Goal: Use online tool/utility: Utilize a website feature to perform a specific function

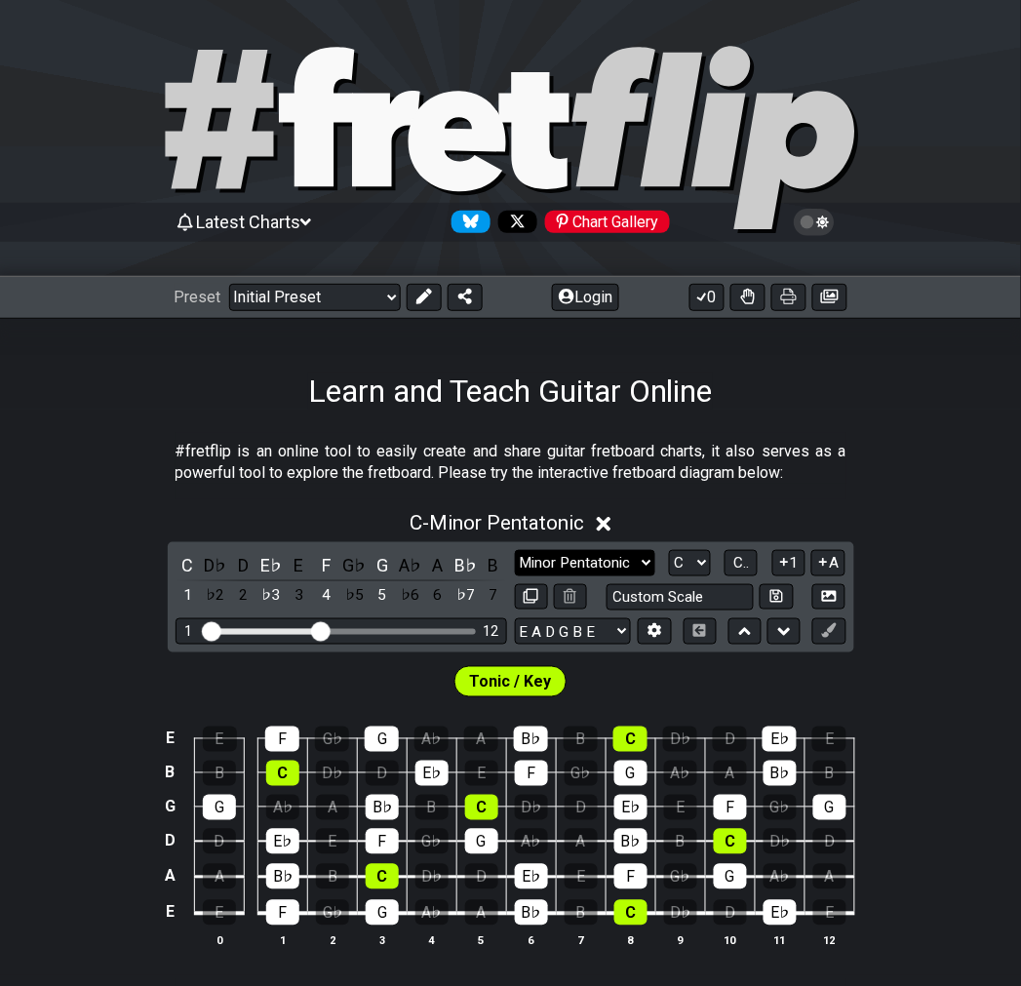
click at [602, 563] on select "Minor Pentatonic Click to edit Minor Pentatonic Major Pentatonic Minor Blues Ma…" at bounding box center [585, 563] width 140 height 26
select select "Major Blues"
click at [515, 550] on select "Minor Pentatonic Click to edit Minor Pentatonic Major Pentatonic Minor Blues Ma…" at bounding box center [585, 563] width 140 height 26
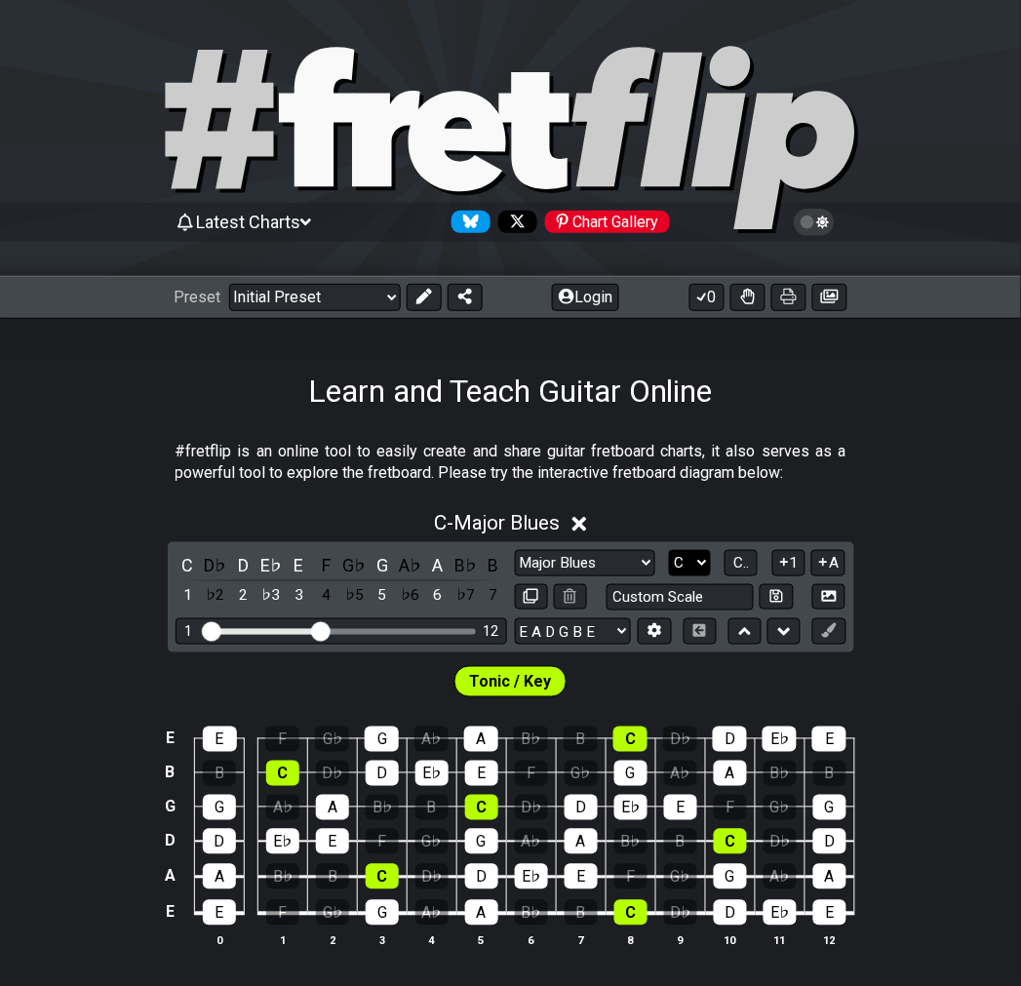
click at [693, 560] on select "A♭ A A♯ B♭ B C C♯ D♭ D D♯ E♭ E F F♯ G♭ G G♯" at bounding box center [690, 563] width 42 height 26
select select "C#"
click at [669, 550] on select "A♭ A A♯ B♭ B C C♯ D♭ D D♯ E♭ E F F♯ G♭ G G♯" at bounding box center [690, 563] width 42 height 26
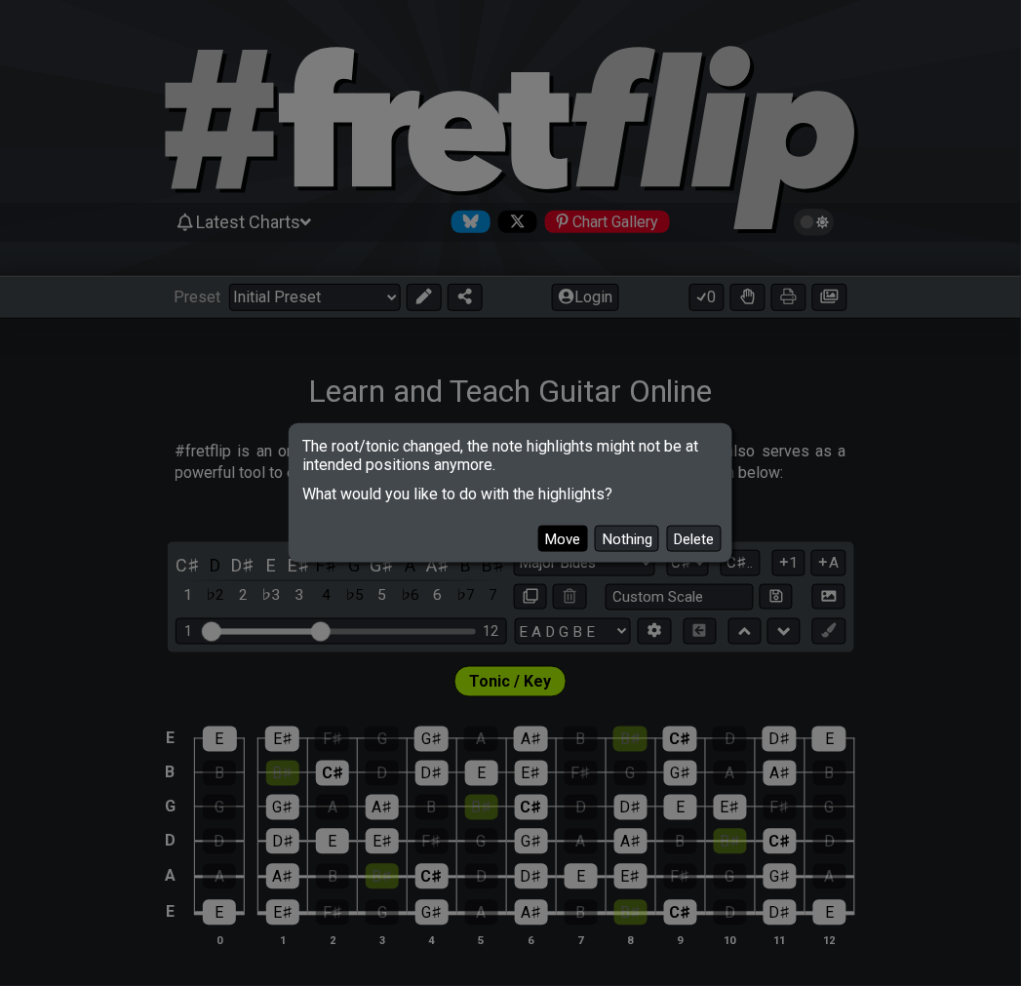
click at [546, 537] on button "Move" at bounding box center [563, 538] width 50 height 26
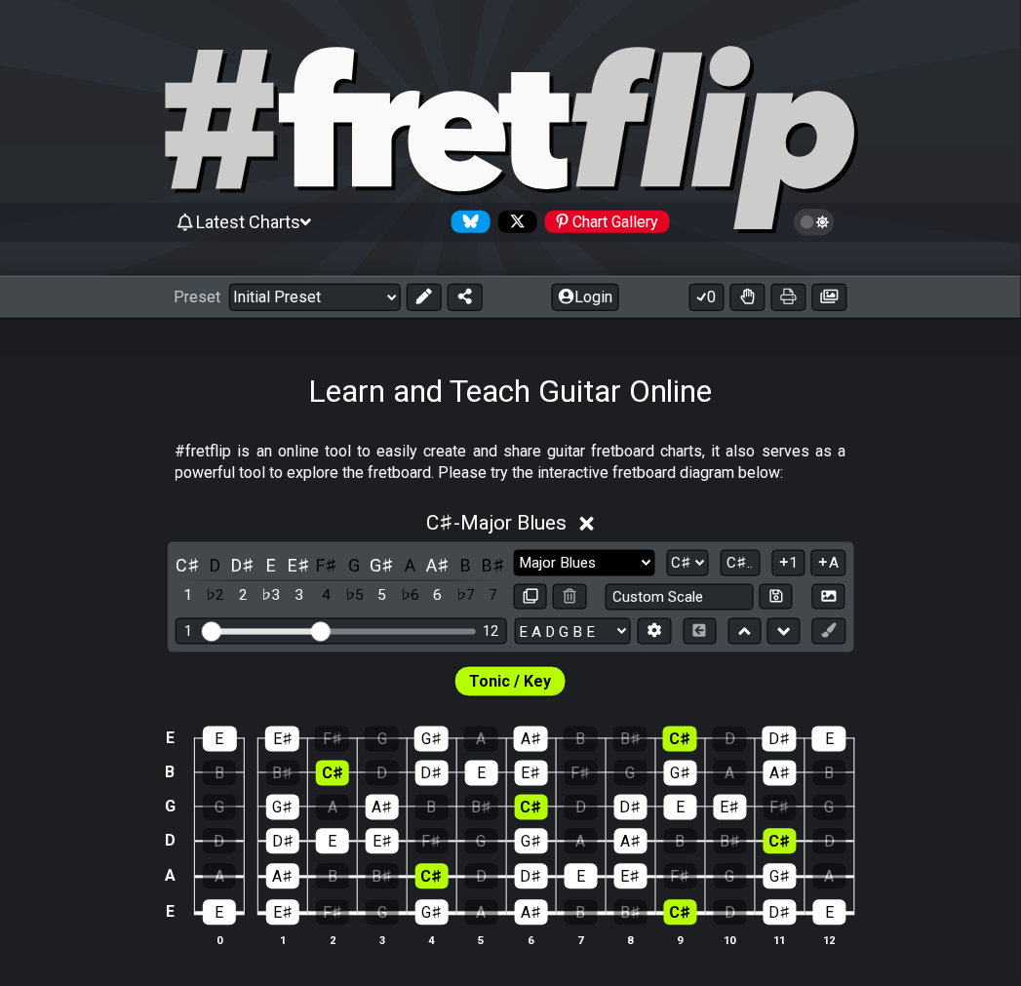
click at [625, 563] on select "Minor Pentatonic Click to edit Minor Pentatonic Major Pentatonic Minor Blues Ma…" at bounding box center [584, 563] width 140 height 26
select select "Minor Blues"
click at [514, 550] on select "Minor Pentatonic Click to edit Minor Pentatonic Major Pentatonic Minor Blues Ma…" at bounding box center [584, 563] width 140 height 26
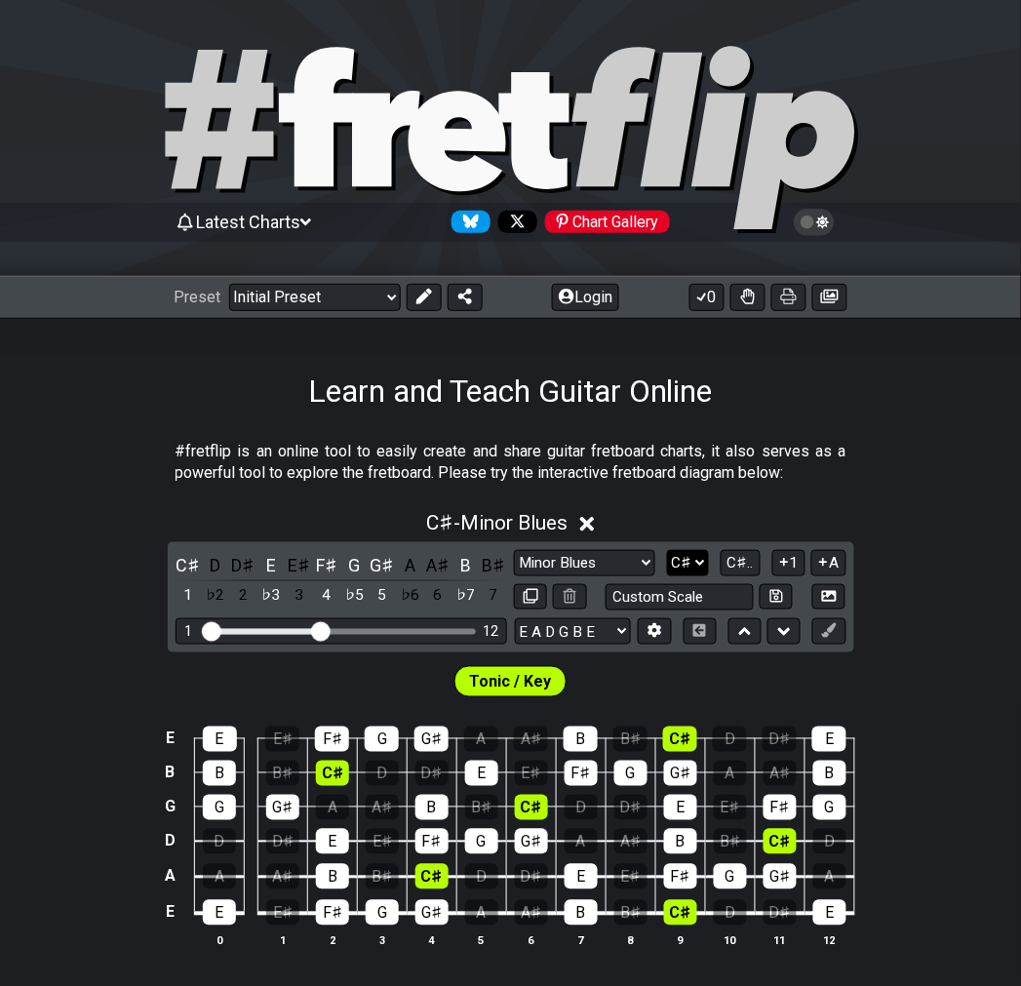
click at [694, 552] on select "A♭ A A♯ B♭ B C C♯ D♭ D D♯ E♭ E F F♯ G♭ G G♯" at bounding box center [688, 563] width 42 height 26
select select "Bb"
click at [667, 550] on select "A♭ A A♯ B♭ B C C♯ D♭ D D♯ E♭ E F F♯ G♭ G G♯" at bounding box center [688, 563] width 42 height 26
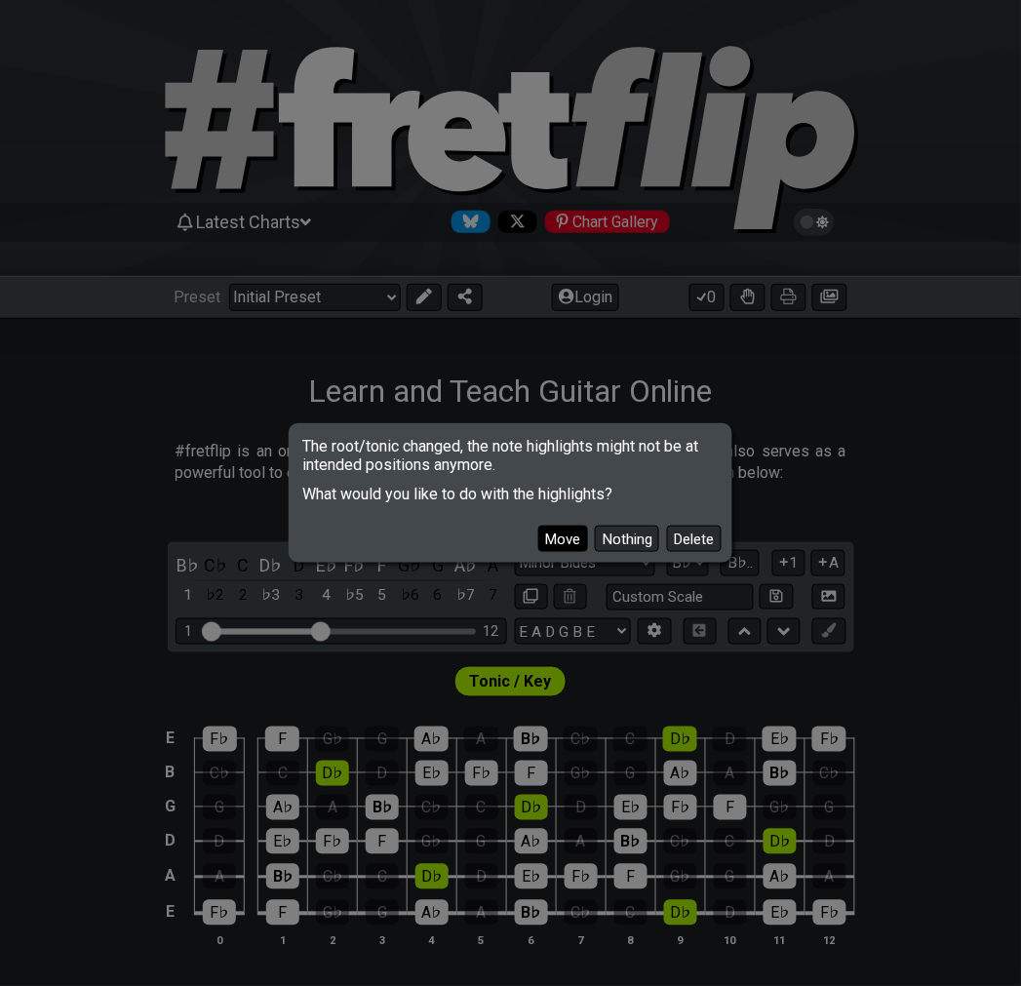
click at [568, 528] on button "Move" at bounding box center [563, 538] width 50 height 26
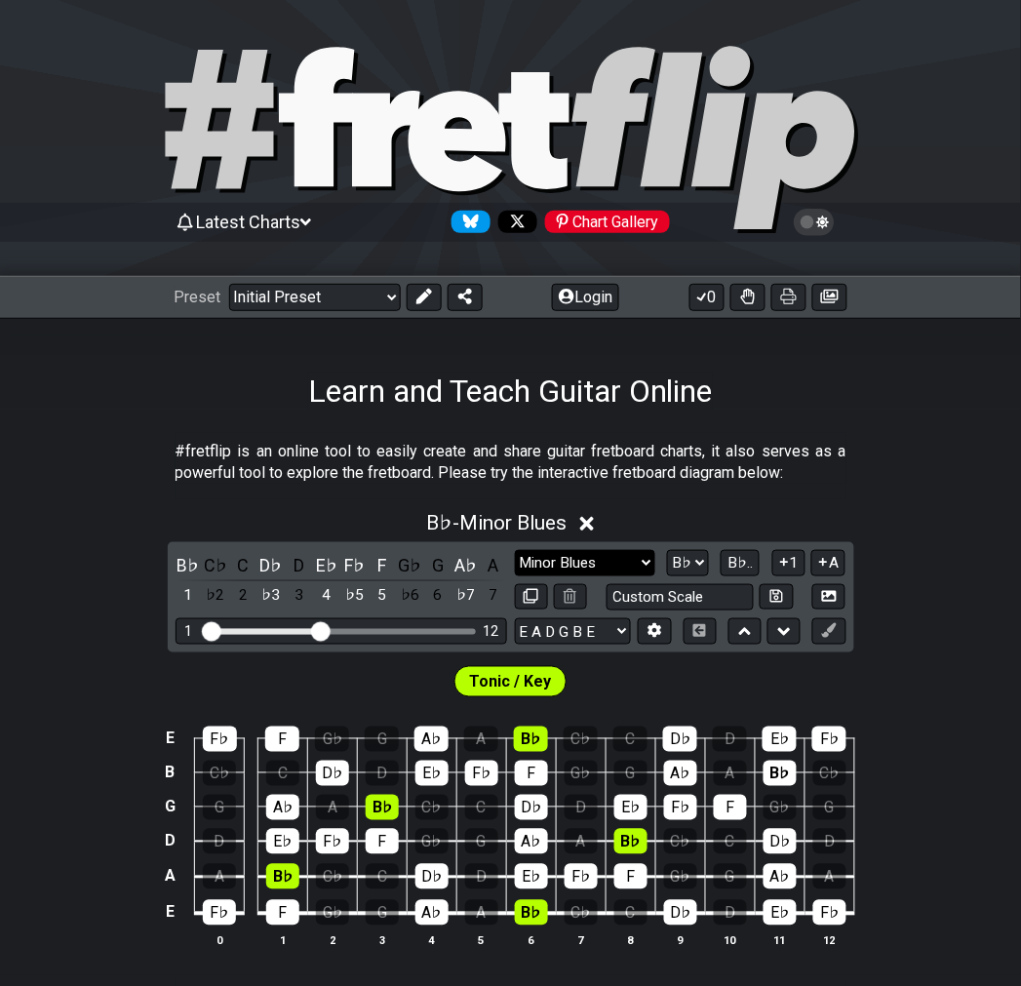
click at [641, 556] on select "Minor Pentatonic Click to edit Minor Pentatonic Major Pentatonic Minor Blues Ma…" at bounding box center [585, 563] width 140 height 26
select select "Minor / Aeolian"
click at [515, 550] on select "Minor Pentatonic Click to edit Minor Pentatonic Major Pentatonic Minor Blues Ma…" at bounding box center [585, 563] width 140 height 26
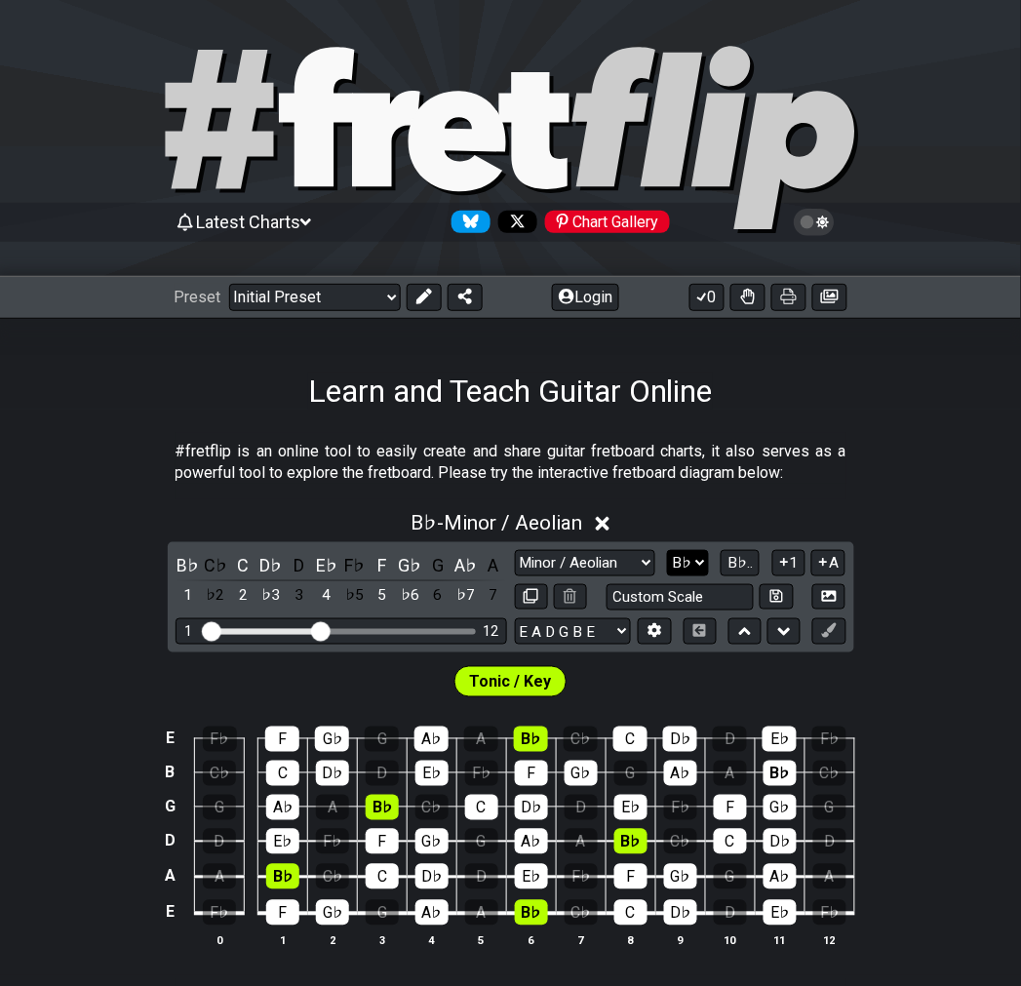
click at [699, 563] on select "A♭ A A♯ B♭ B C C♯ D♭ D D♯ E♭ E F F♯ G♭ G G♯" at bounding box center [688, 563] width 42 height 26
select select "E"
click at [669, 550] on select "A♭ A A♯ B♭ B C C♯ D♭ D D♯ E♭ E F F♯ G♭ G G♯" at bounding box center [688, 563] width 42 height 26
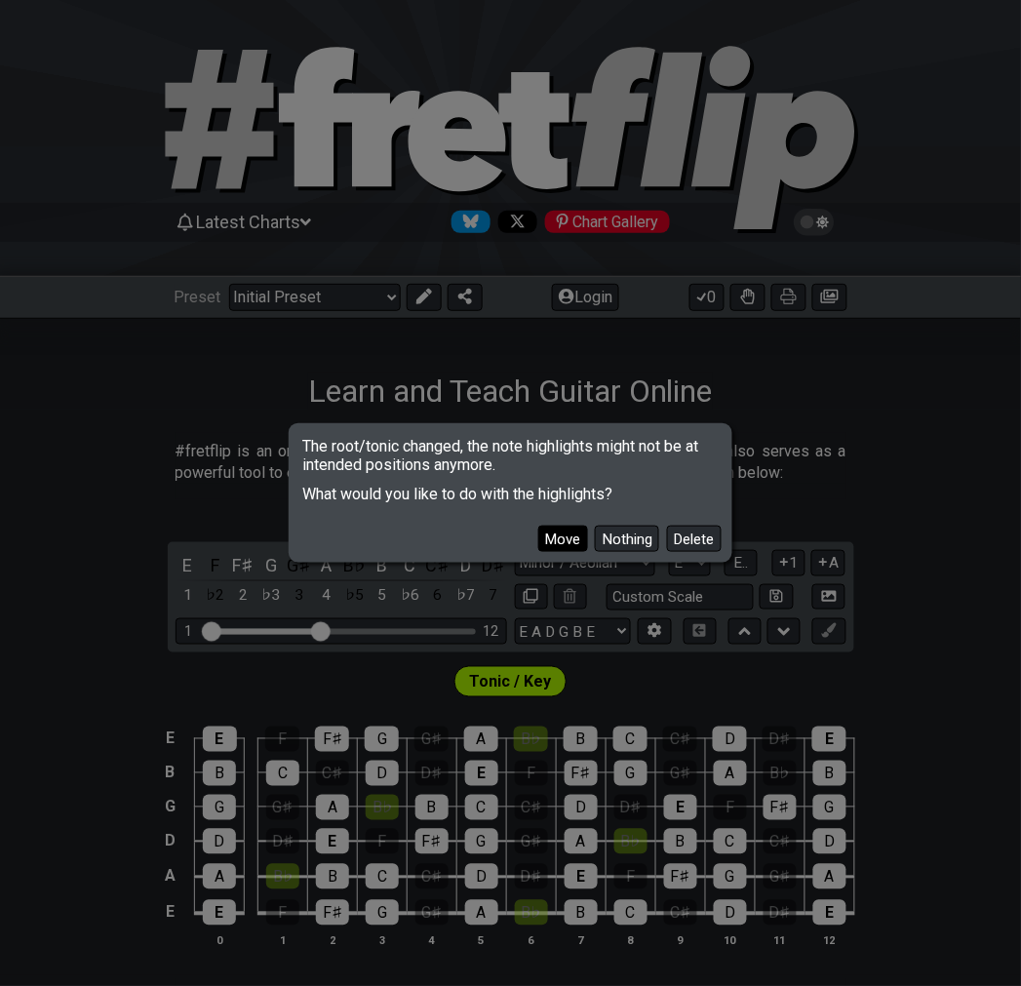
click at [560, 541] on button "Move" at bounding box center [563, 538] width 50 height 26
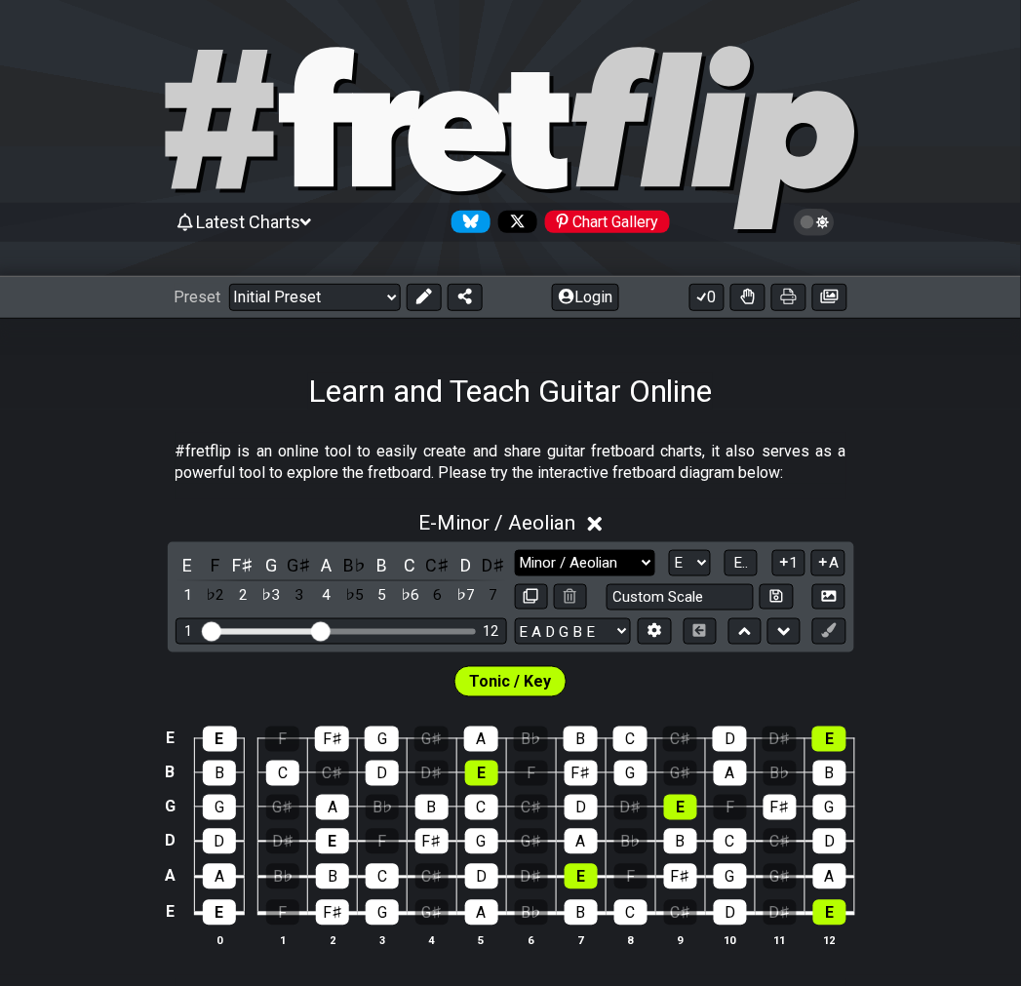
click at [639, 556] on select "Minor Pentatonic Click to edit Minor Pentatonic Major Pentatonic Minor Blues Ma…" at bounding box center [585, 563] width 140 height 26
select select "Major Blues"
click at [515, 550] on select "Minor Pentatonic Click to edit Minor Pentatonic Major Pentatonic Minor Blues Ma…" at bounding box center [585, 563] width 140 height 26
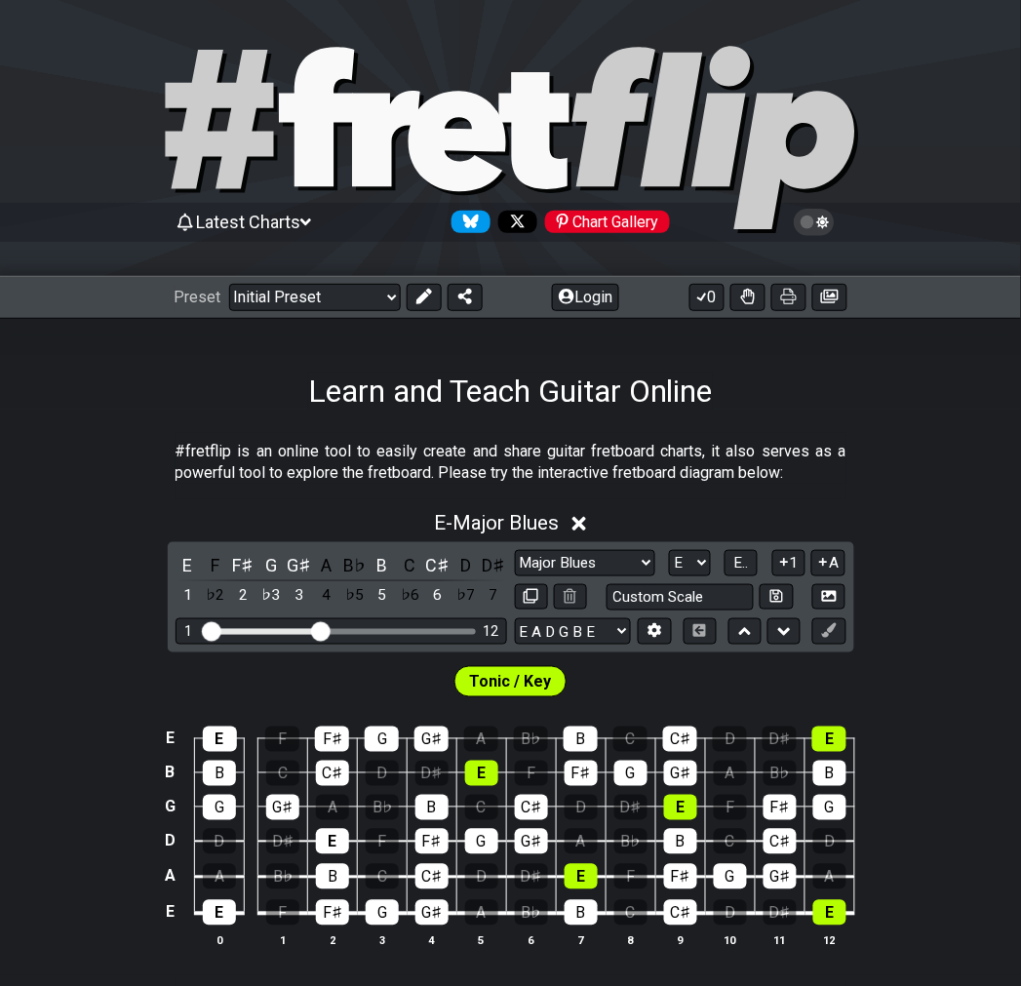
click at [683, 548] on div "E F F♯ G G♯ A B♭ B C C♯ D D♯ 1 ♭2 2 ♭3 3 4 ♭5 5 ♭6 6 ♭7 7 Minor Pentatonic Clic…" at bounding box center [511, 597] width 686 height 110
click at [687, 562] on select "A♭ A A♯ B♭ B C C♯ D♭ D D♯ E♭ E F F♯ G♭ G G♯" at bounding box center [690, 563] width 42 height 26
select select "A"
click at [669, 550] on select "A♭ A A♯ B♭ B C C♯ D♭ D D♯ E♭ E F F♯ G♭ G G♯" at bounding box center [690, 563] width 42 height 26
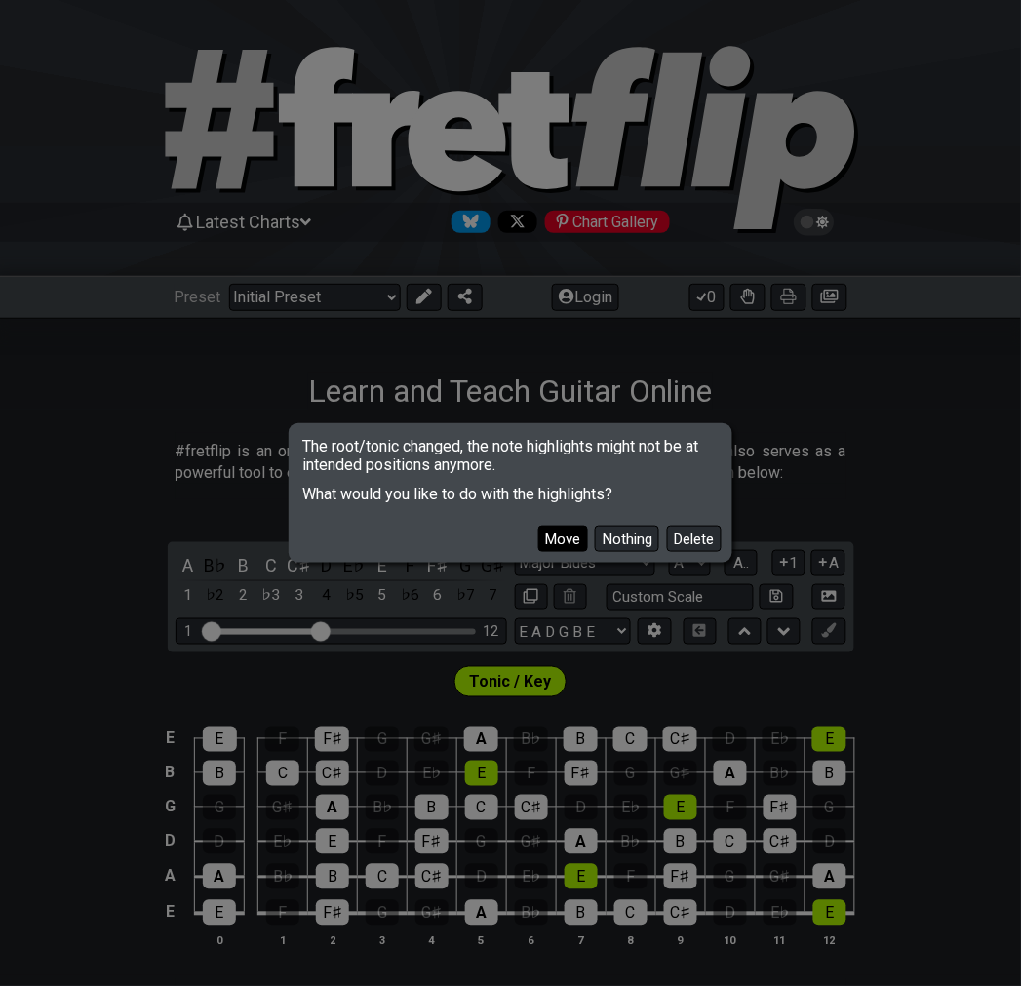
click at [552, 542] on button "Move" at bounding box center [563, 538] width 50 height 26
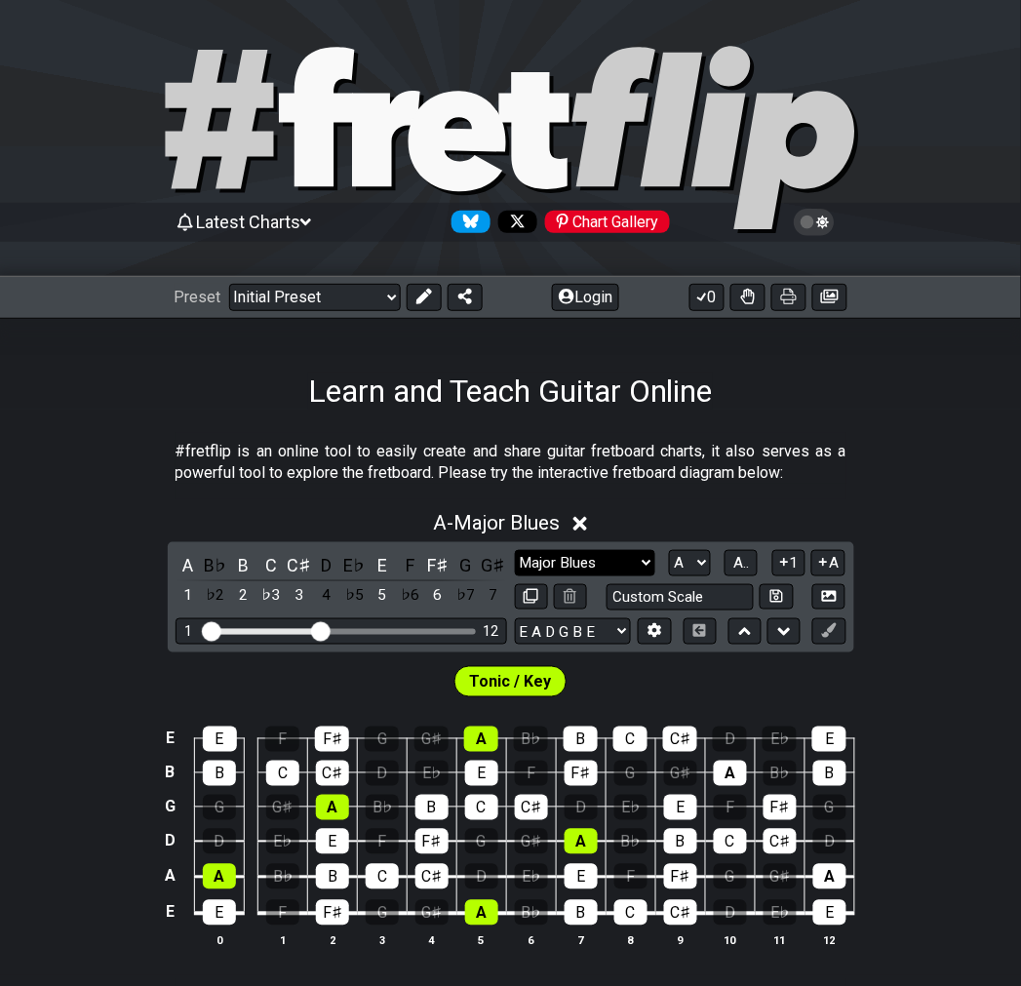
click at [590, 566] on select "Minor Pentatonic Click to edit Minor Pentatonic Major Pentatonic Minor Blues Ma…" at bounding box center [585, 563] width 140 height 26
select select "Minor Blues"
click at [515, 550] on select "Minor Pentatonic Click to edit Minor Pentatonic Major Pentatonic Minor Blues Ma…" at bounding box center [585, 563] width 140 height 26
